Goal: Task Accomplishment & Management: Complete application form

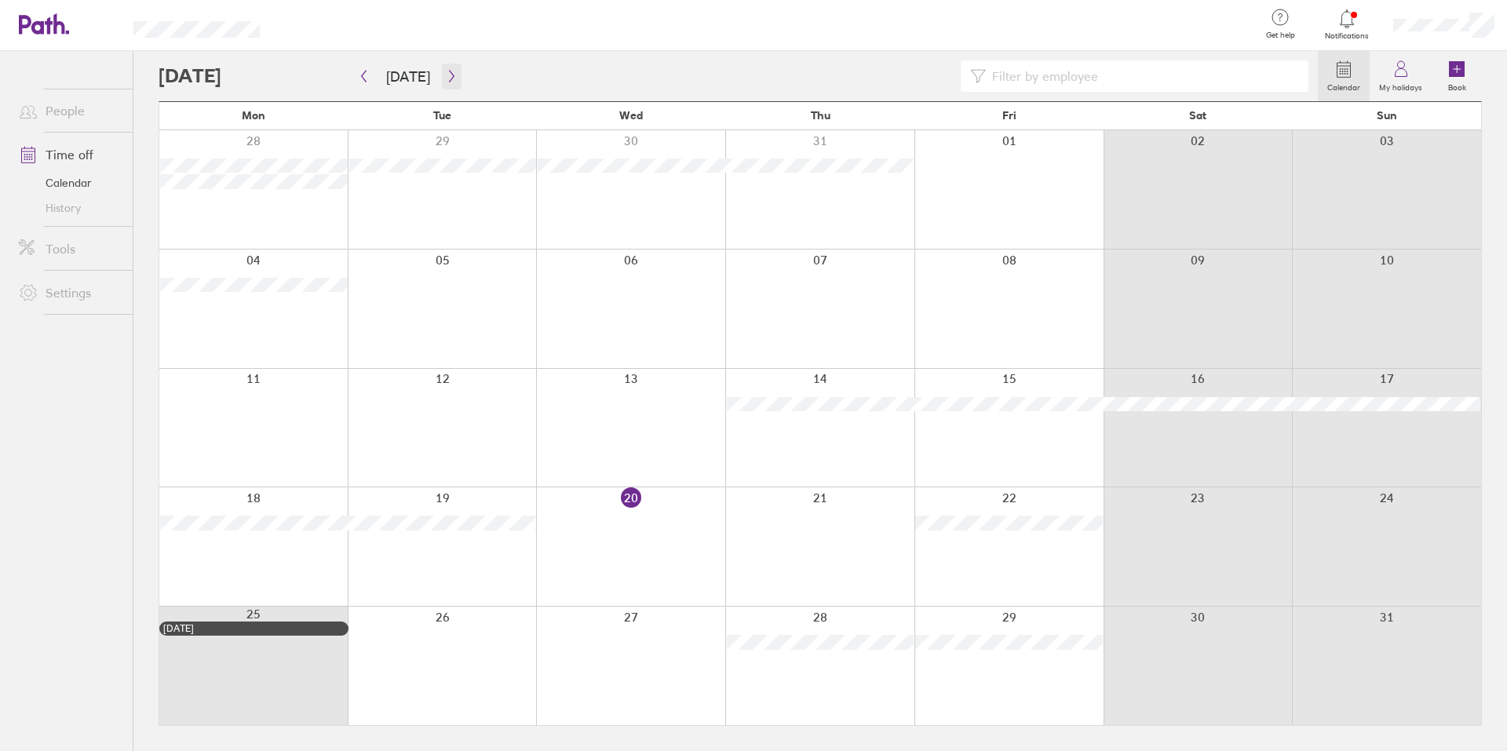
click at [447, 80] on icon "button" at bounding box center [452, 76] width 12 height 13
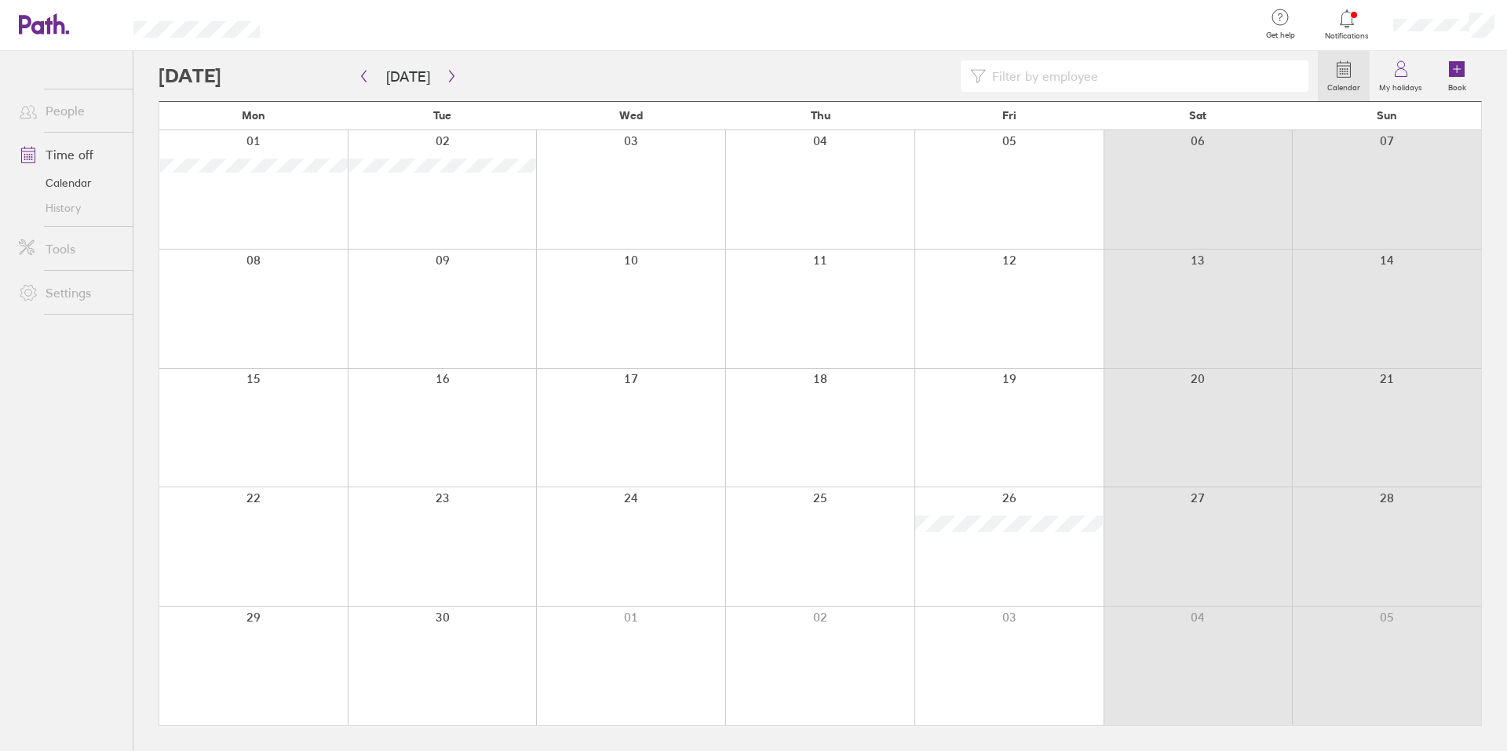
click at [678, 175] on div at bounding box center [630, 189] width 189 height 119
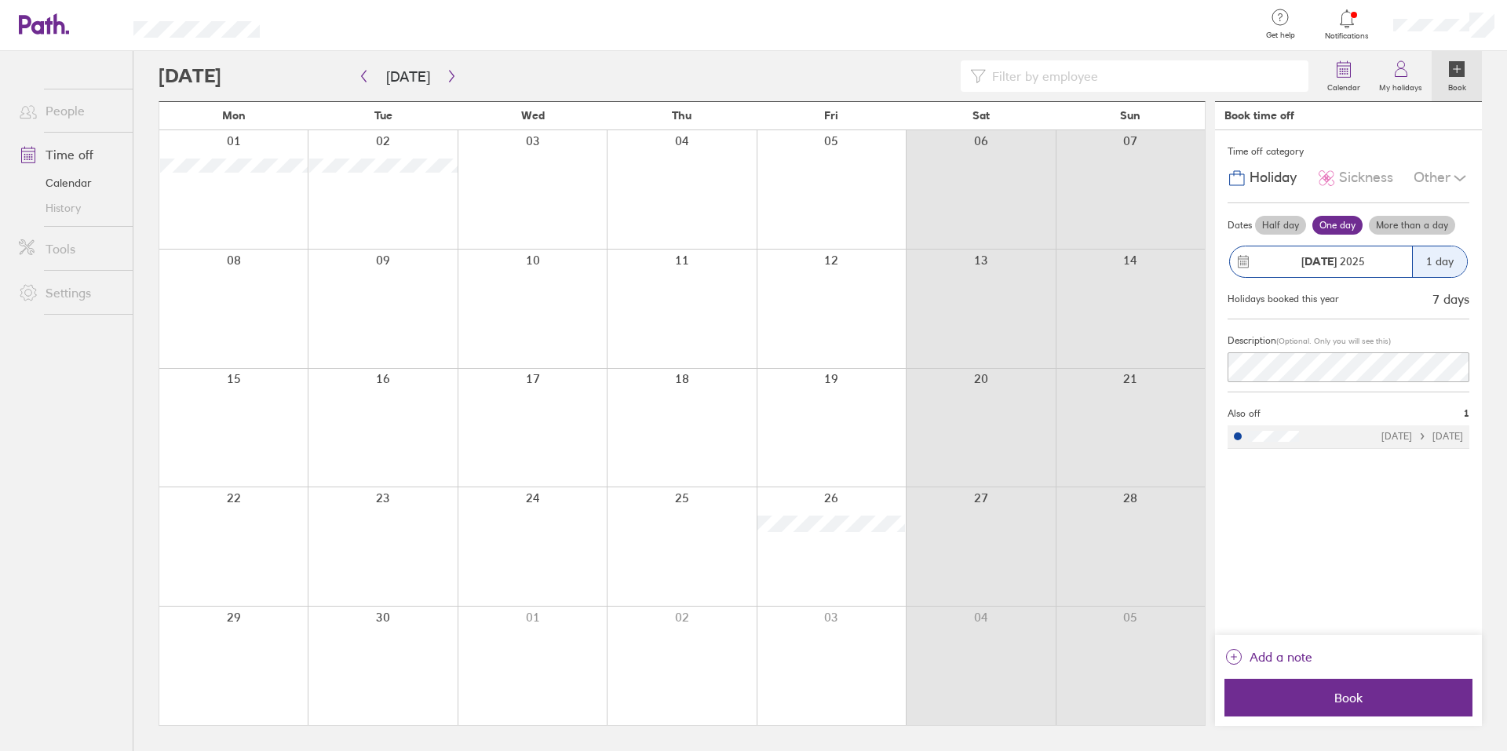
click at [856, 190] on div at bounding box center [831, 189] width 149 height 119
click at [580, 181] on div at bounding box center [532, 189] width 149 height 119
click at [1264, 272] on div "[DATE]" at bounding box center [1321, 261] width 182 height 31
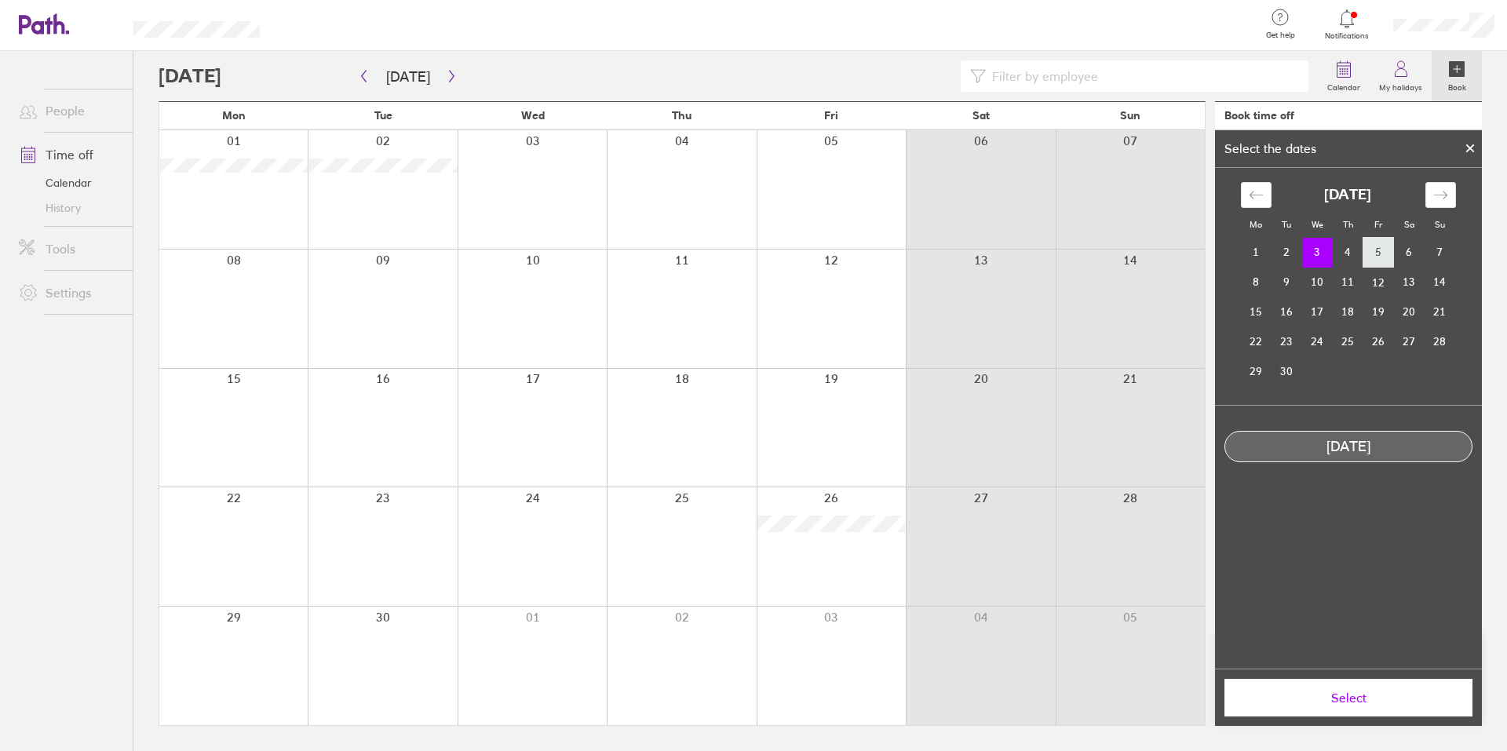
click at [1375, 256] on td "5" at bounding box center [1378, 253] width 31 height 30
click at [1322, 260] on td "3" at bounding box center [1317, 253] width 31 height 30
click at [1342, 254] on td "4" at bounding box center [1348, 253] width 31 height 30
click at [1326, 253] on td "3" at bounding box center [1317, 253] width 31 height 30
click at [1371, 705] on span "Select" at bounding box center [1348, 698] width 226 height 14
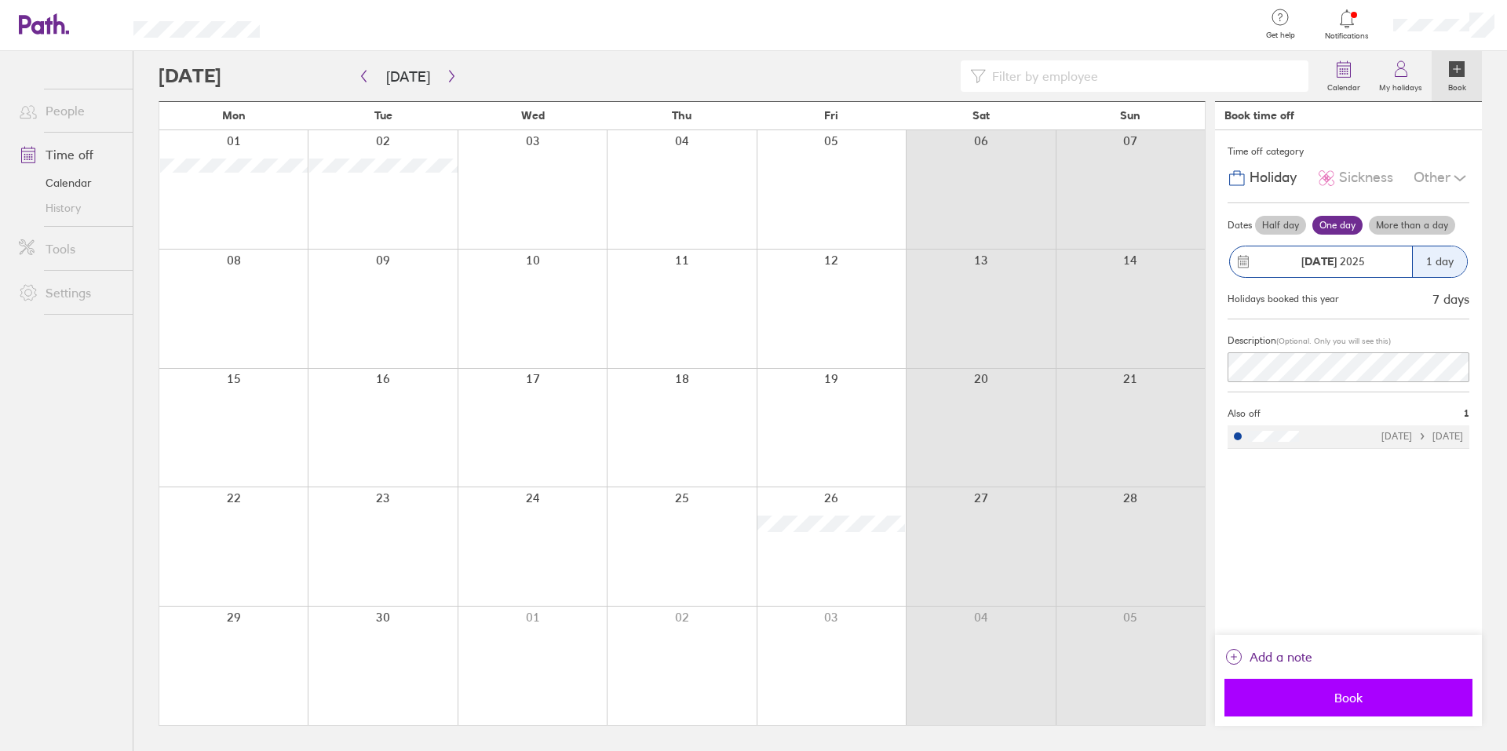
click at [1337, 689] on button "Book" at bounding box center [1348, 698] width 248 height 38
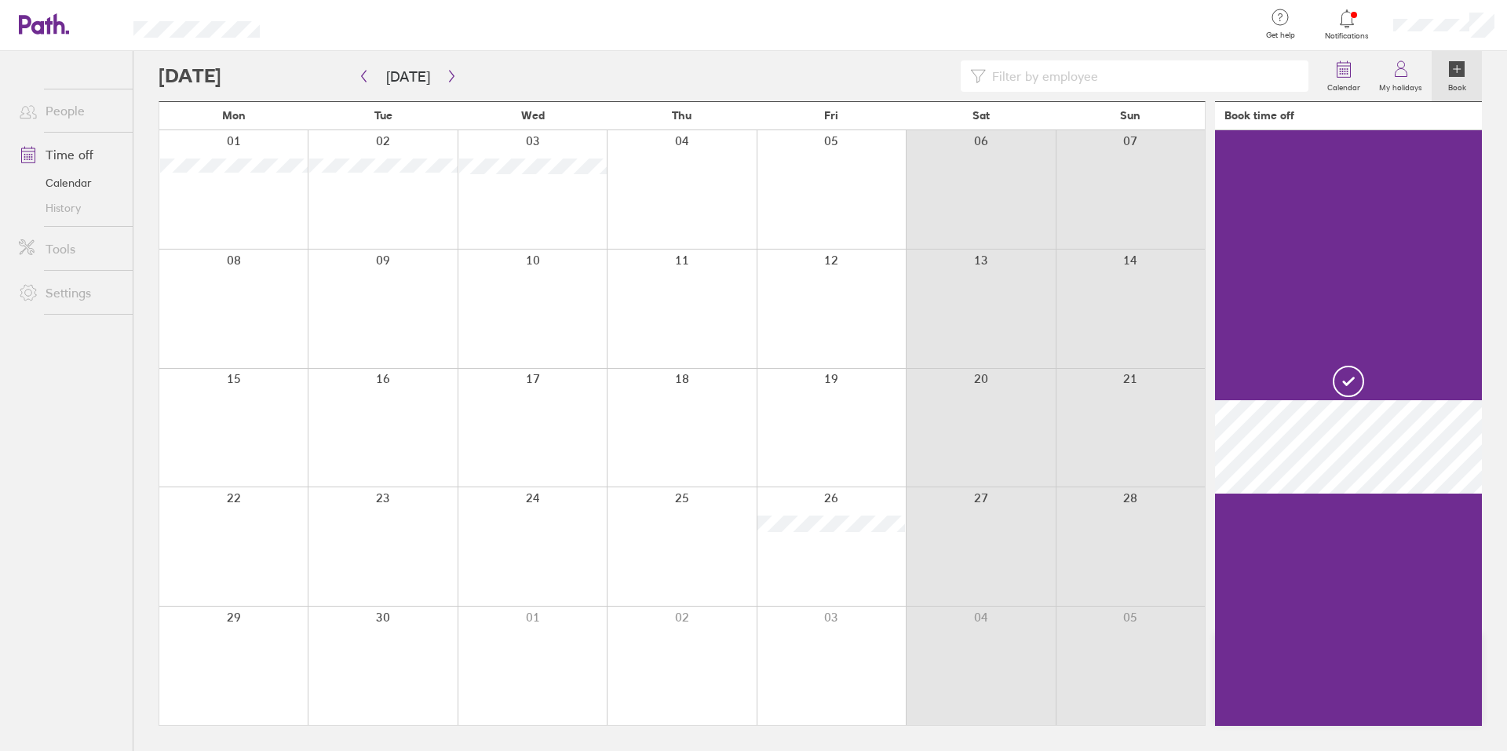
click at [682, 191] on div at bounding box center [681, 189] width 149 height 119
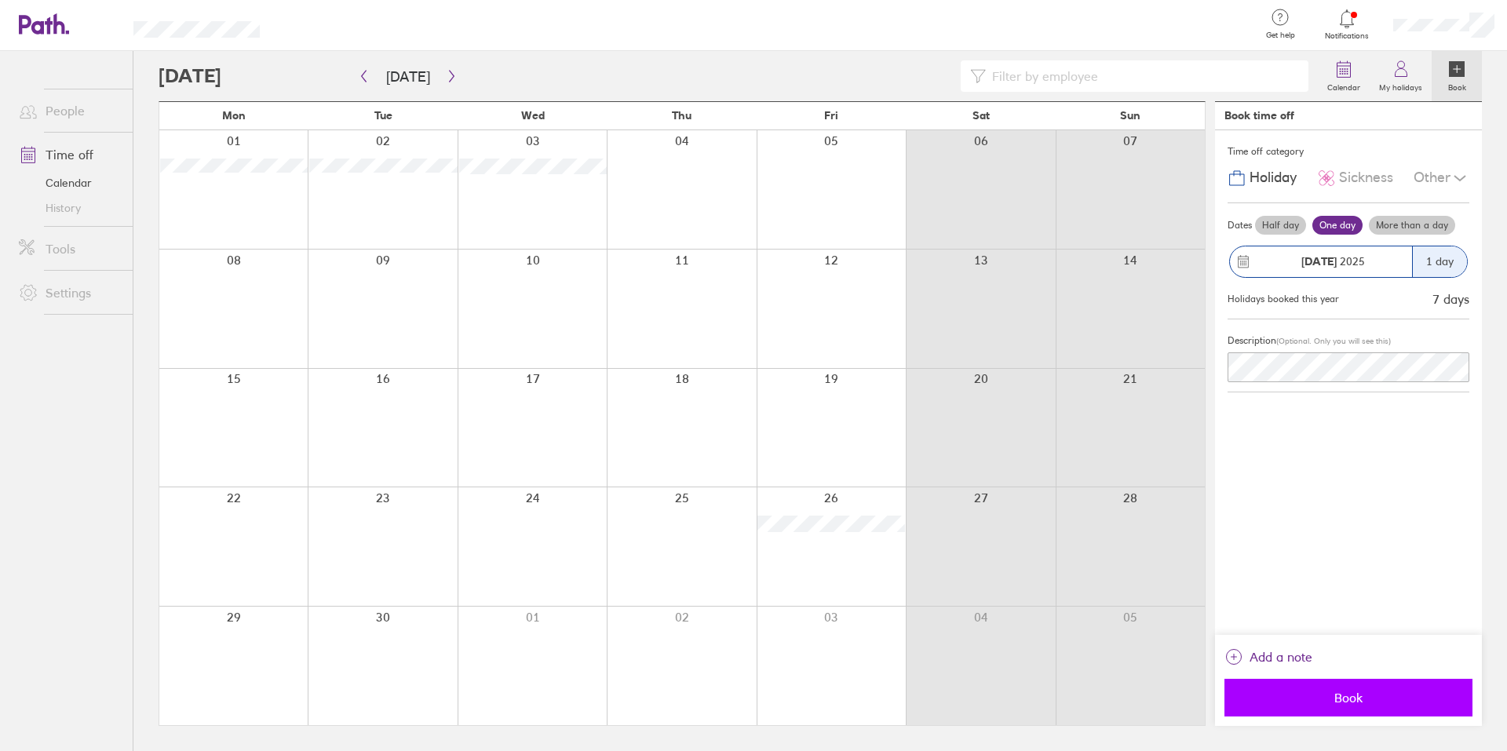
click at [1359, 704] on span "Book" at bounding box center [1348, 698] width 226 height 14
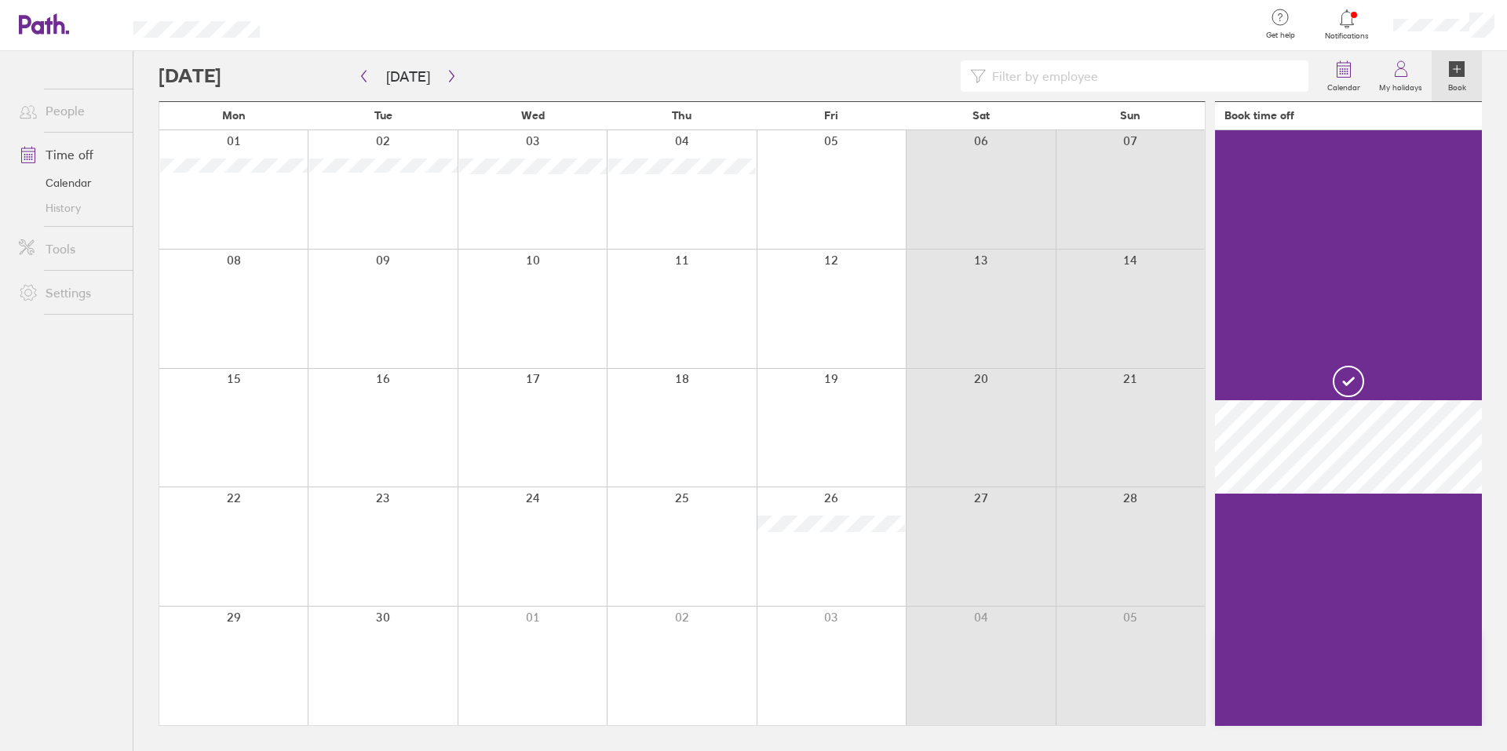
click at [832, 189] on div at bounding box center [831, 189] width 149 height 119
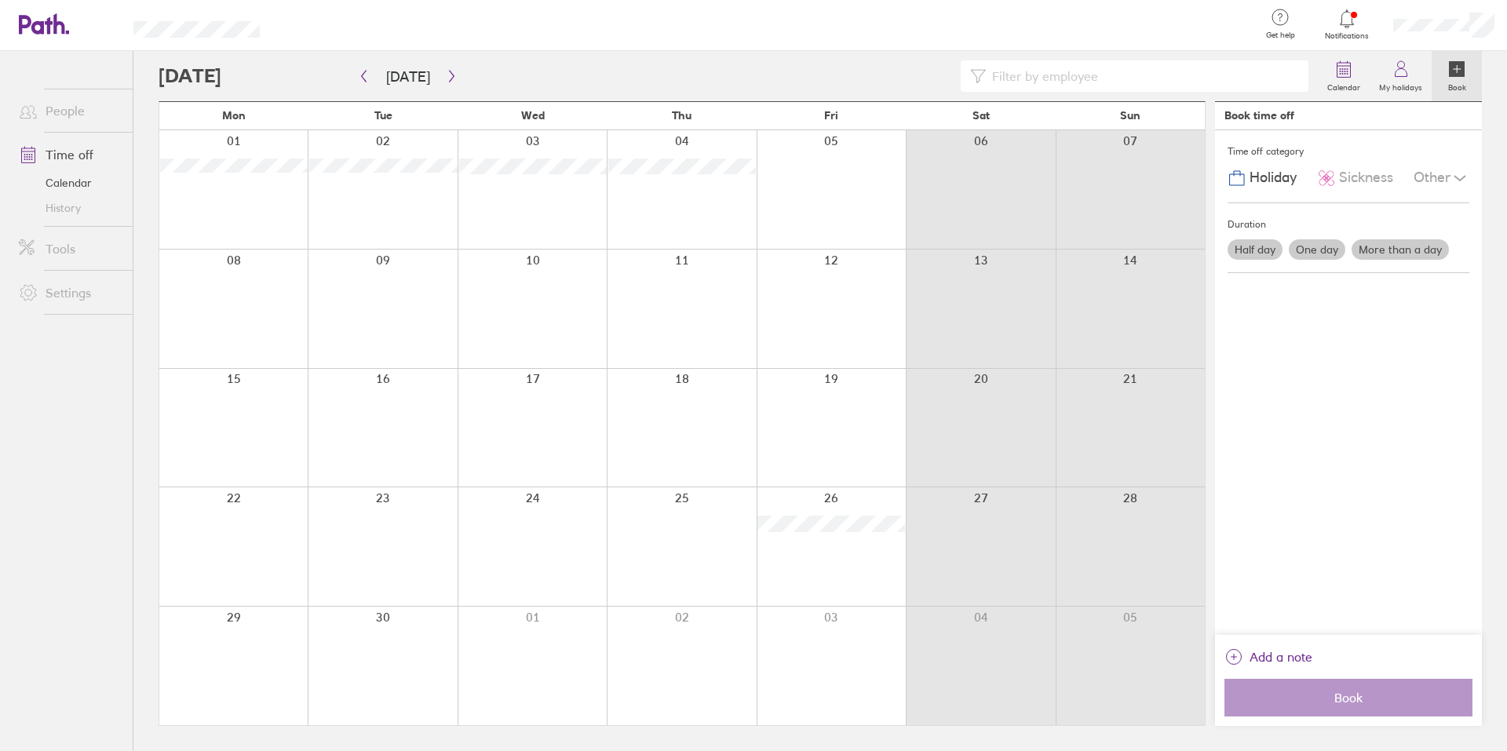
click at [1315, 248] on label "One day" at bounding box center [1317, 249] width 57 height 20
click at [0, 0] on input "One day" at bounding box center [0, 0] width 0 height 0
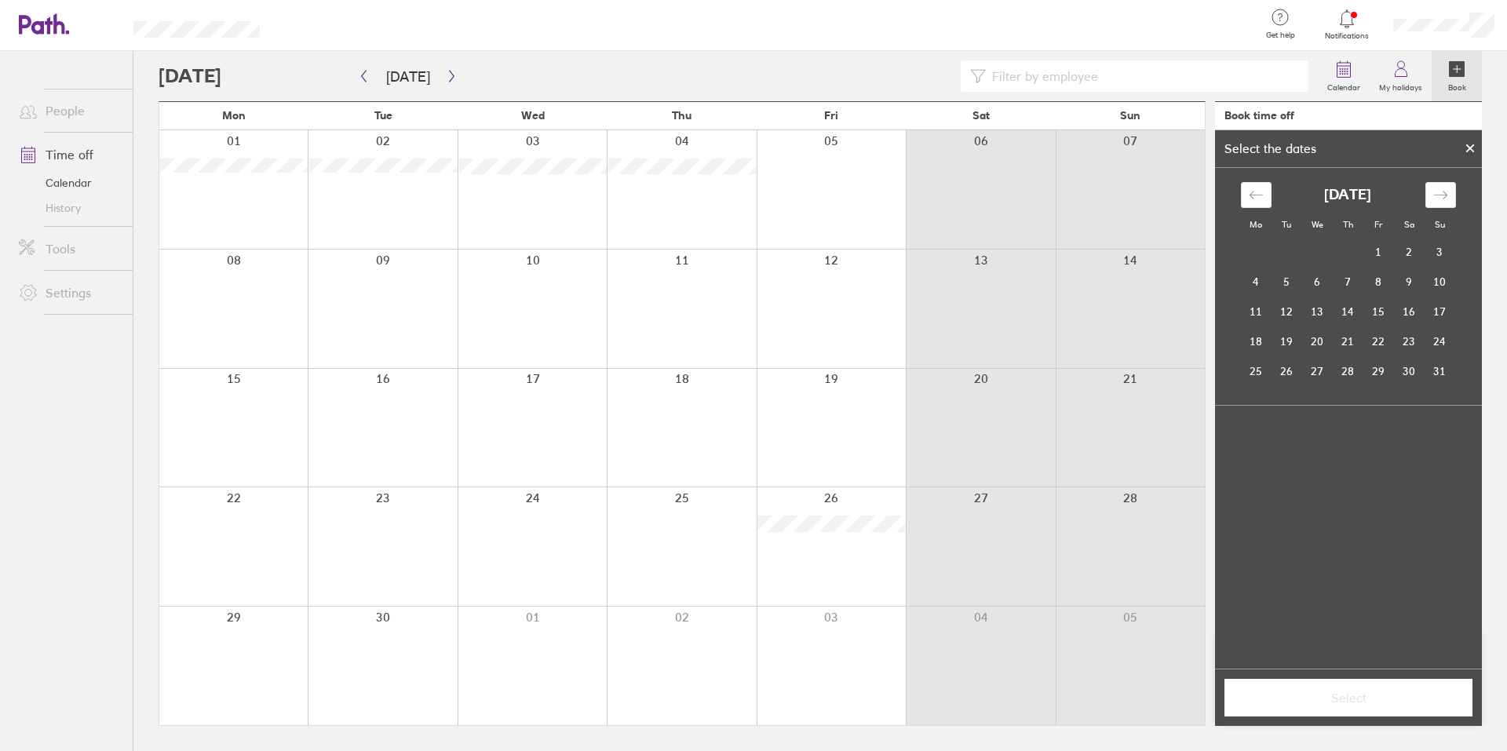
click at [819, 193] on div at bounding box center [831, 189] width 149 height 119
click at [807, 177] on div at bounding box center [831, 189] width 149 height 119
click at [1361, 694] on span "Select" at bounding box center [1348, 698] width 226 height 14
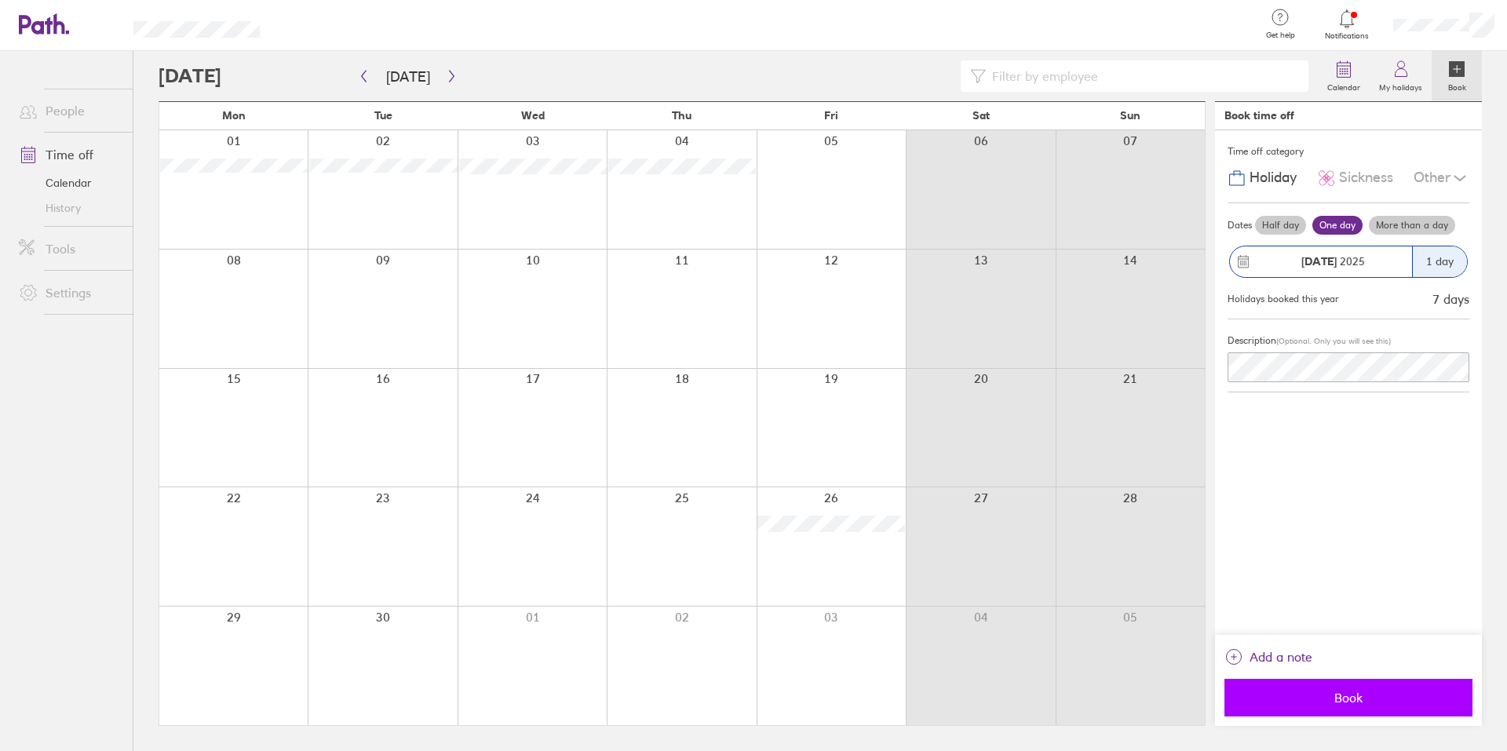
click at [1356, 696] on span "Book" at bounding box center [1348, 698] width 226 height 14
